Goal: Navigation & Orientation: Find specific page/section

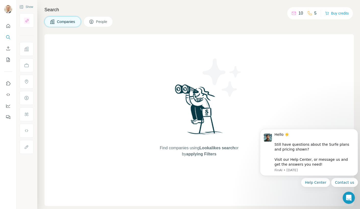
click at [94, 20] on button "People" at bounding box center [98, 21] width 30 height 11
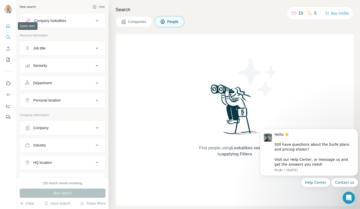
click at [9, 26] on icon "Quick start" at bounding box center [8, 25] width 5 height 5
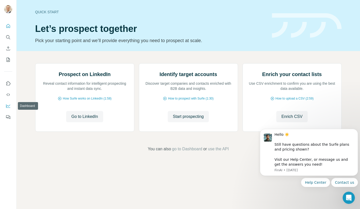
click at [8, 105] on icon "Dashboard" at bounding box center [8, 105] width 5 height 5
